Goal: Browse casually: Explore the website without a specific task or goal

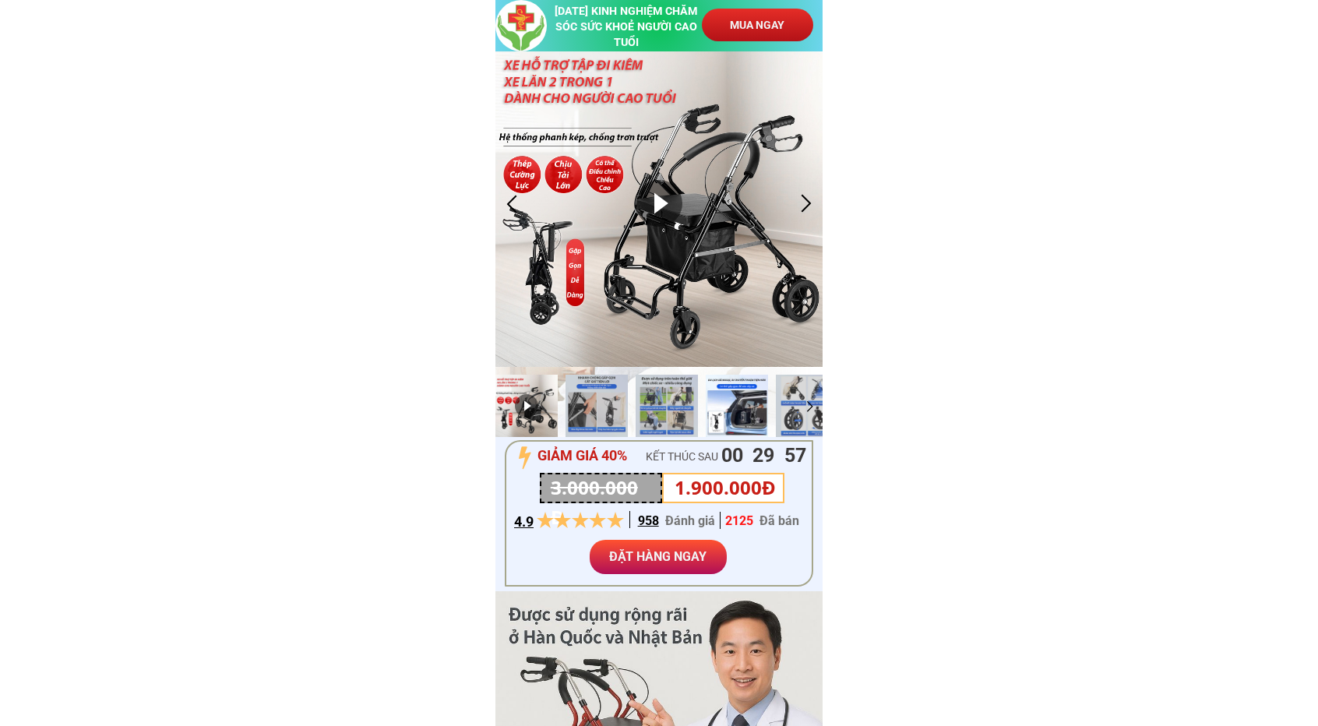
scroll to position [78, 0]
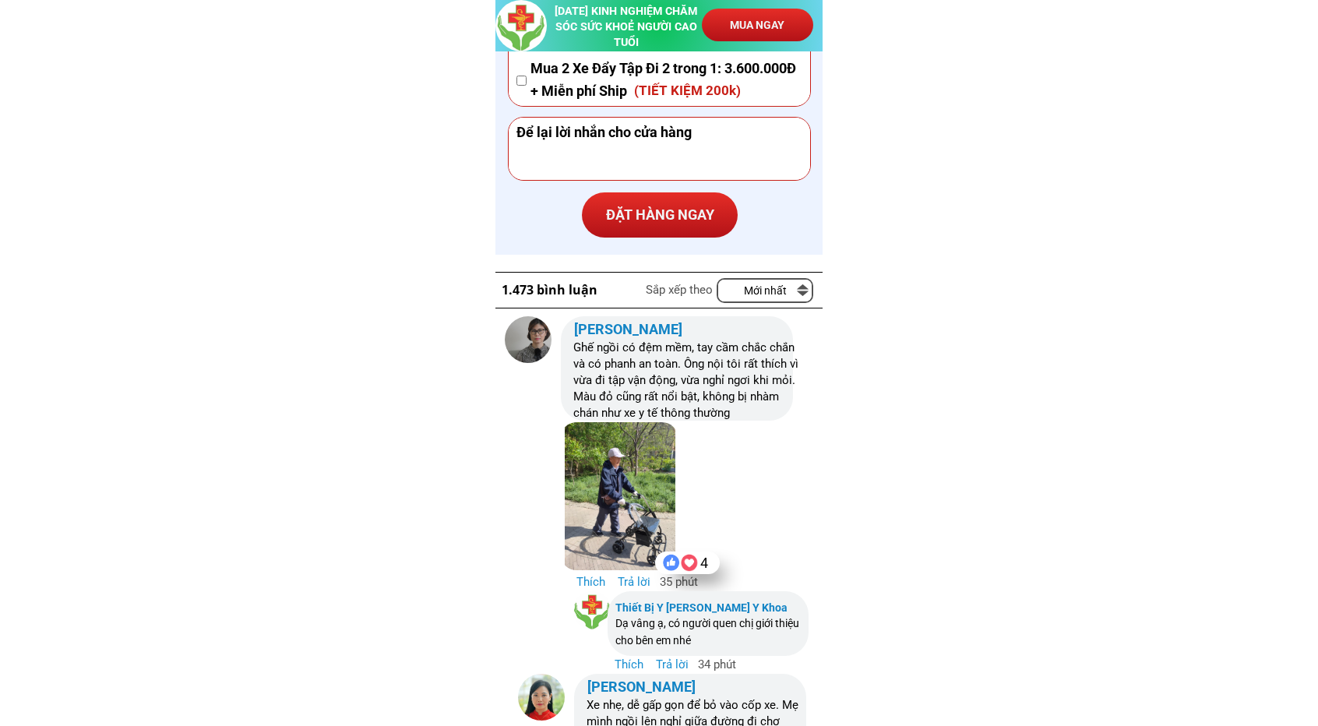
scroll to position [10968, 0]
